Goal: Navigation & Orientation: Understand site structure

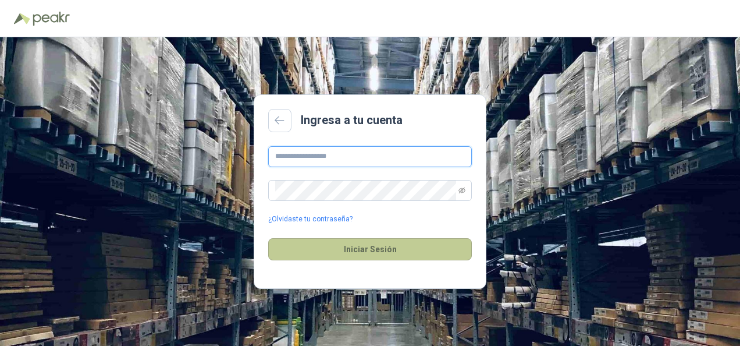
type input "**********"
click at [398, 243] on button "Iniciar Sesión" at bounding box center [370, 249] width 204 height 22
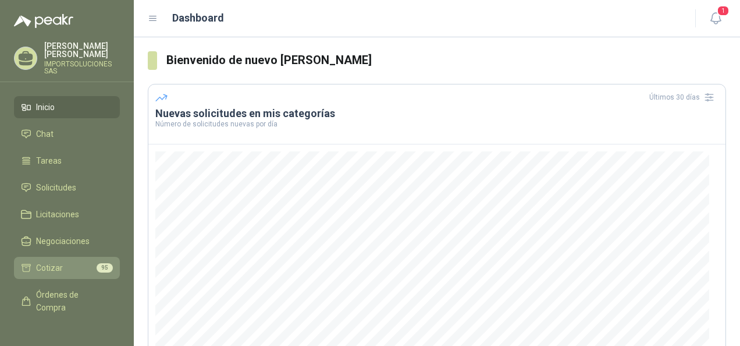
click at [59, 261] on span "Cotizar" at bounding box center [49, 267] width 27 height 13
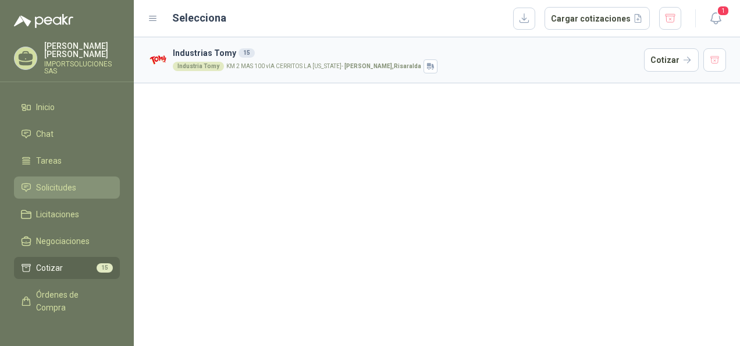
click at [64, 181] on span "Solicitudes" at bounding box center [56, 187] width 40 height 13
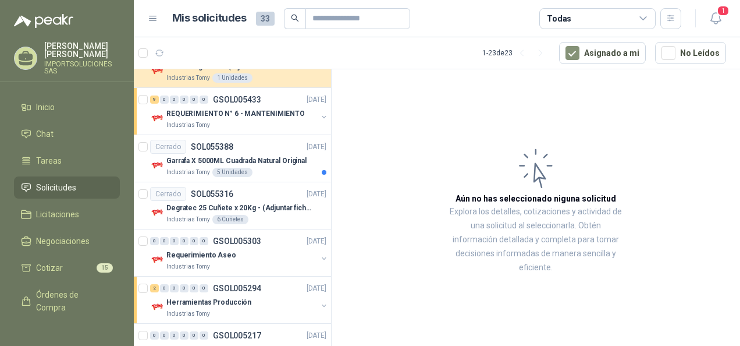
scroll to position [921, 0]
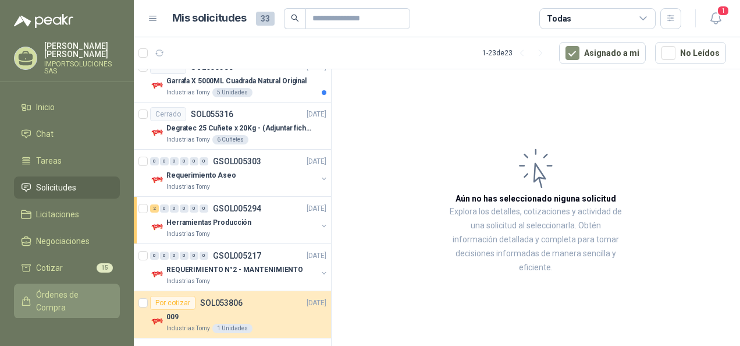
click at [57, 288] on span "Órdenes de Compra" at bounding box center [72, 301] width 73 height 26
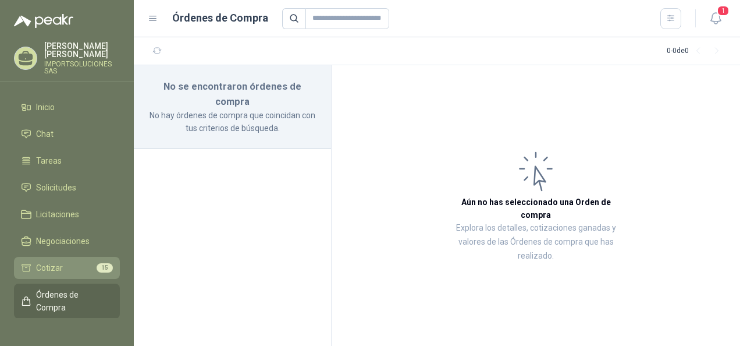
click at [59, 262] on span "Cotizar" at bounding box center [49, 267] width 27 height 13
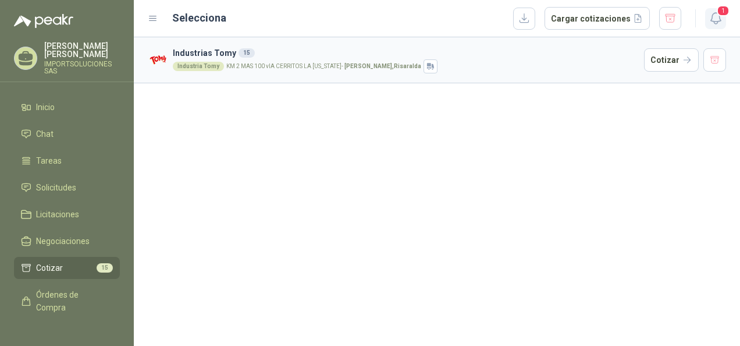
click at [715, 22] on icon "button" at bounding box center [716, 18] width 15 height 15
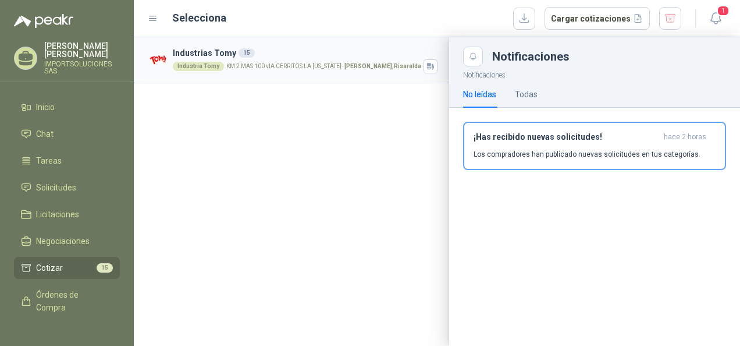
click at [332, 134] on div at bounding box center [437, 191] width 606 height 308
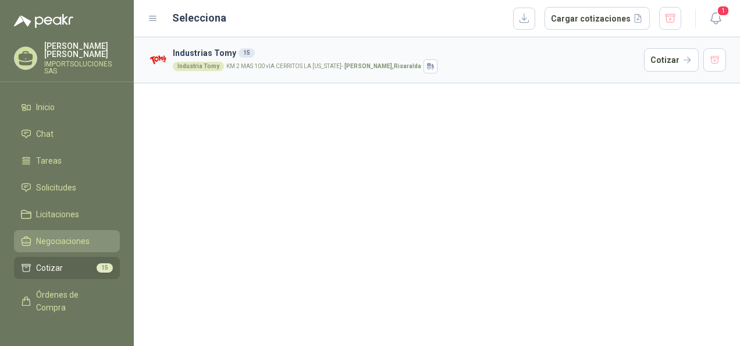
click at [67, 234] on span "Negociaciones" at bounding box center [63, 240] width 54 height 13
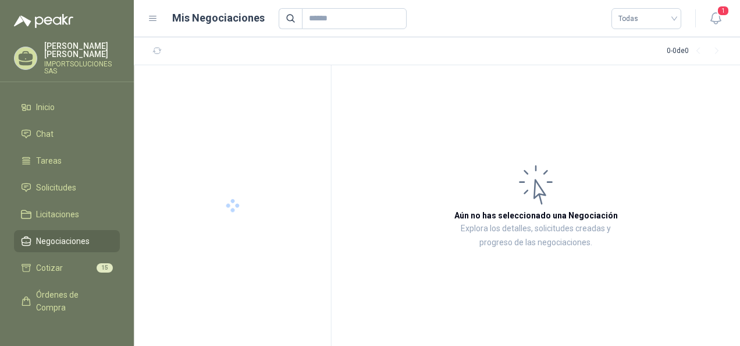
click at [67, 234] on span "Negociaciones" at bounding box center [63, 240] width 54 height 13
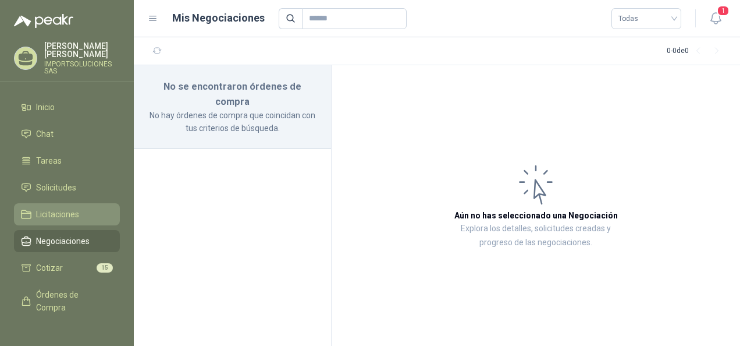
click at [68, 208] on span "Licitaciones" at bounding box center [57, 214] width 43 height 13
